Goal: Check status: Check status

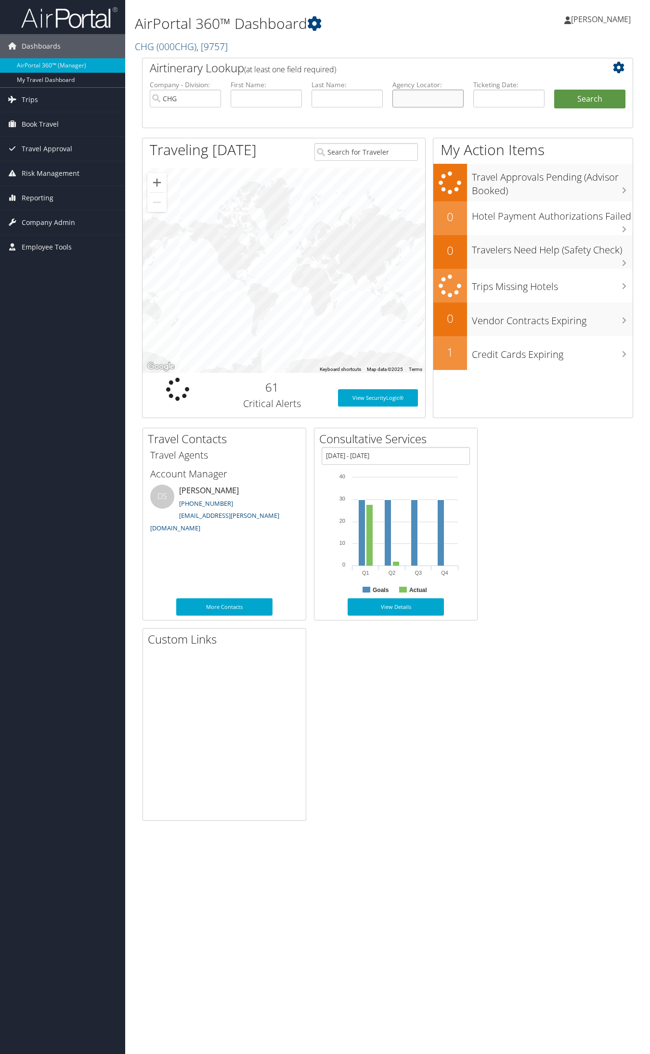
click at [439, 95] on input "text" at bounding box center [428, 99] width 71 height 18
paste input "MFEIPO"
type input "MFEIPO"
click at [555, 90] on button "Search" at bounding box center [590, 99] width 71 height 19
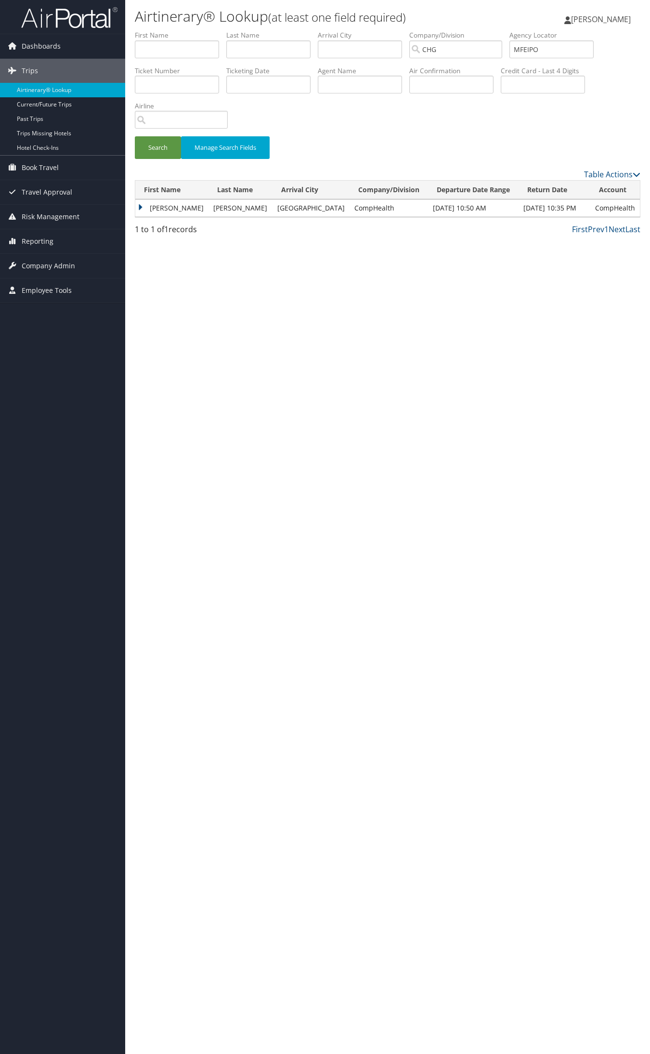
click at [160, 206] on td "[PERSON_NAME]" at bounding box center [171, 207] width 73 height 17
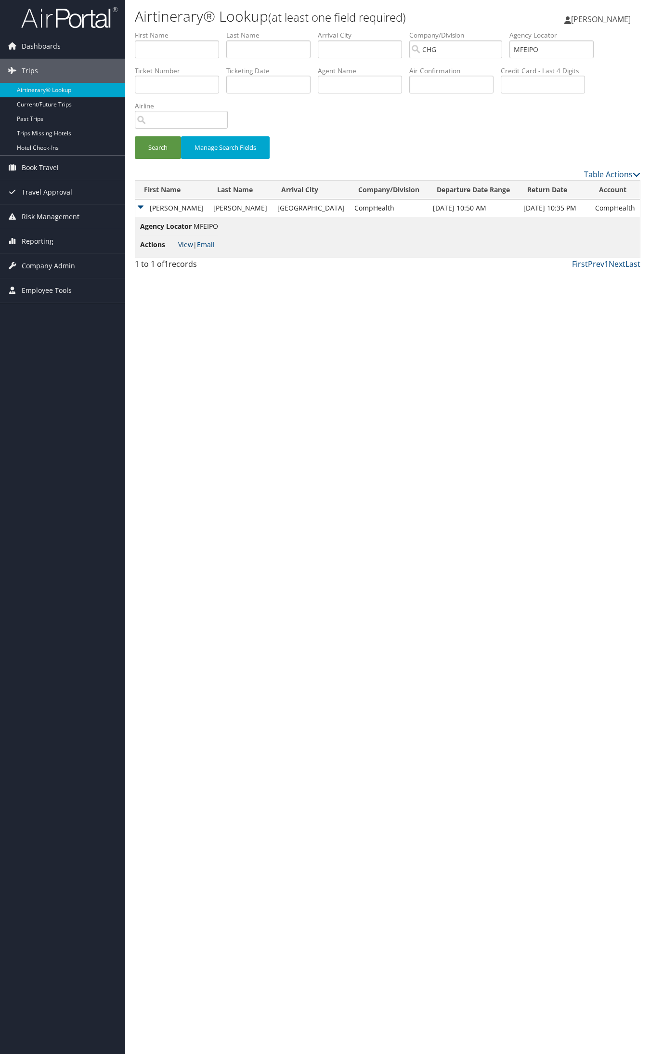
click at [182, 241] on link "View" at bounding box center [185, 244] width 15 height 9
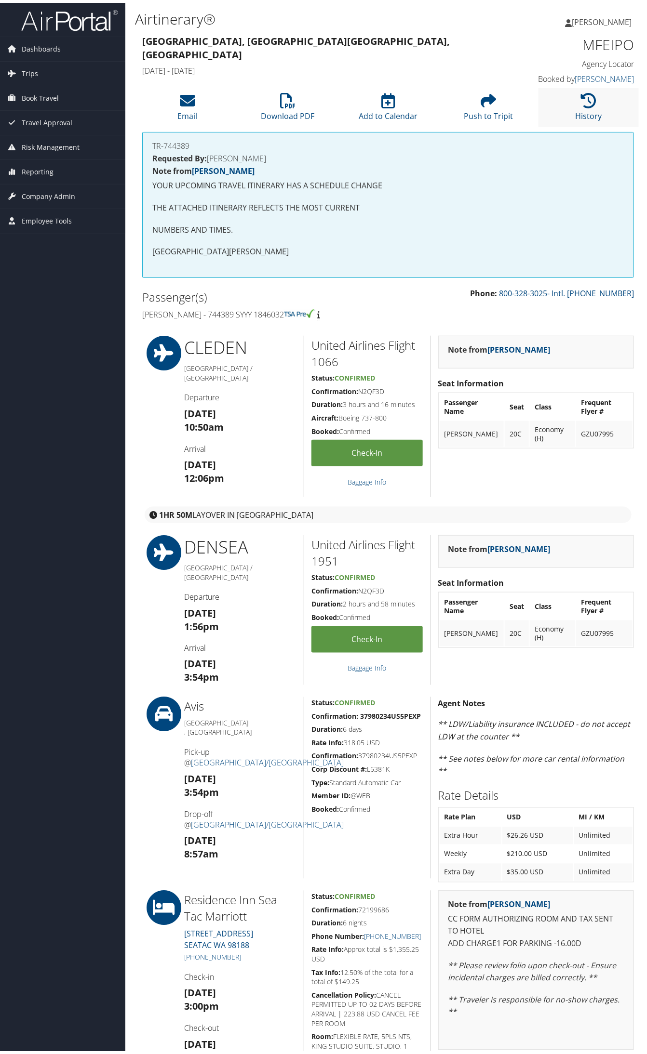
click at [570, 111] on li "History" at bounding box center [588, 104] width 100 height 39
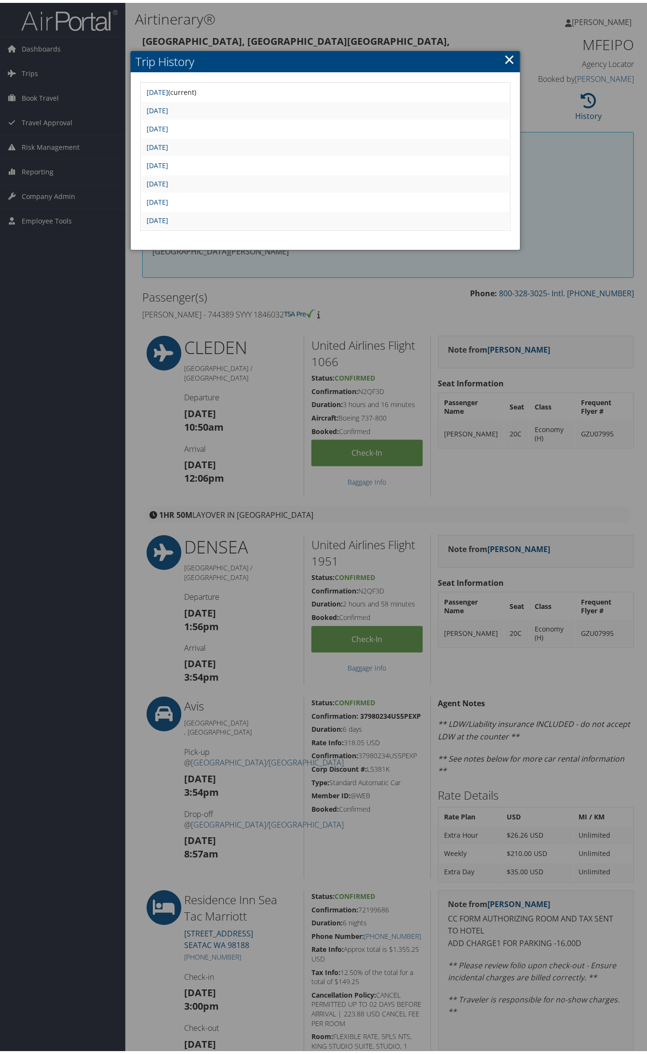
click at [499, 54] on h2 "Trip History" at bounding box center [325, 58] width 389 height 21
click at [505, 56] on link "×" at bounding box center [509, 56] width 11 height 19
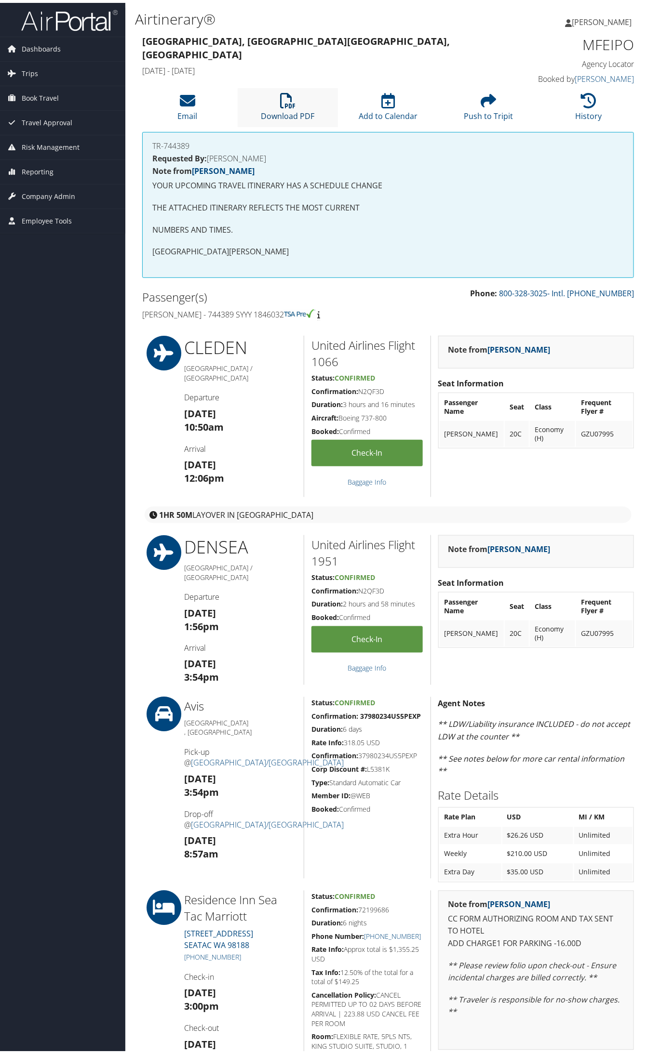
click at [280, 103] on icon at bounding box center [287, 97] width 15 height 15
